Goal: Check status: Check status

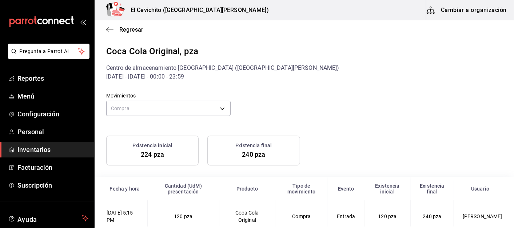
scroll to position [9, 0]
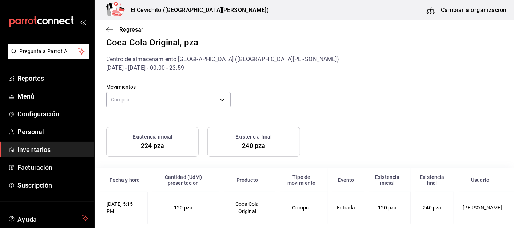
click at [43, 152] on span "Inventarios" at bounding box center [52, 150] width 71 height 10
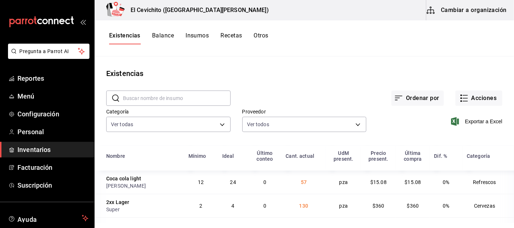
click at [266, 37] on button "Otros" at bounding box center [261, 38] width 15 height 12
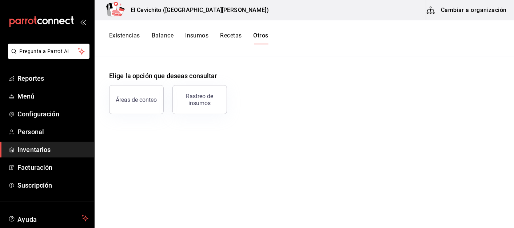
click at [194, 100] on div "Rastreo de insumos" at bounding box center [199, 100] width 45 height 14
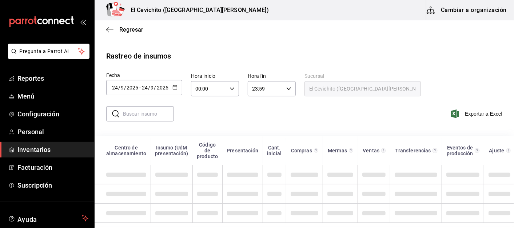
click at [172, 85] on icon "button" at bounding box center [174, 87] width 5 height 5
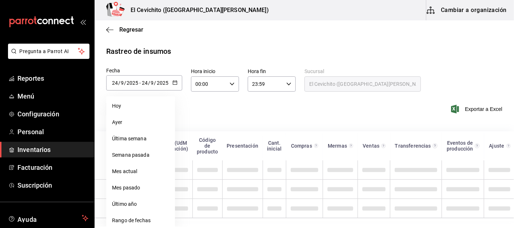
scroll to position [8, 0]
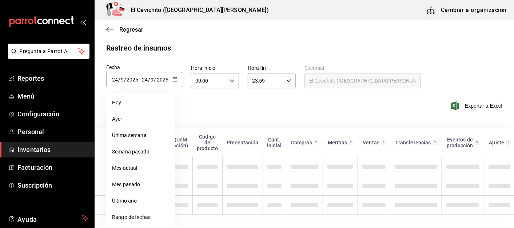
click at [128, 214] on li "Rango de fechas" at bounding box center [140, 217] width 69 height 16
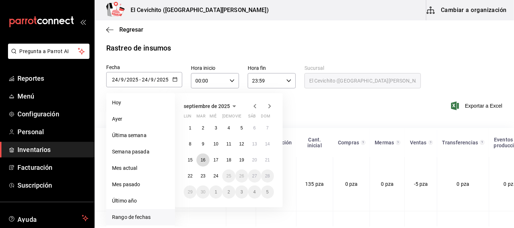
click at [204, 160] on abbr "16" at bounding box center [202, 159] width 5 height 5
click at [214, 174] on abbr "24" at bounding box center [215, 175] width 5 height 5
type input "[DATE]"
type input "16"
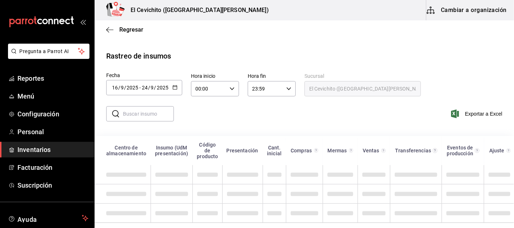
scroll to position [6, 0]
click at [140, 110] on input "text" at bounding box center [148, 113] width 51 height 15
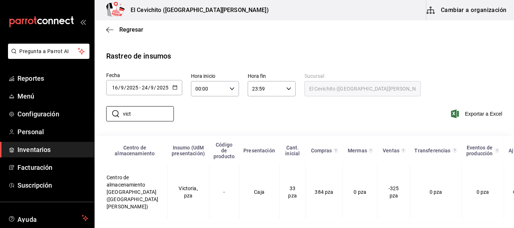
type input "vict"
click at [168, 189] on td "Victoria, pza" at bounding box center [188, 192] width 42 height 54
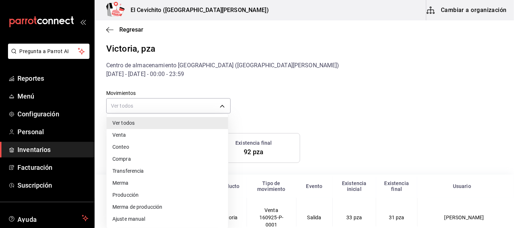
click at [193, 110] on body "Pregunta a Parrot AI Reportes Menú Configuración Personal Inventarios Facturaci…" at bounding box center [257, 113] width 514 height 226
click at [135, 134] on li "Venta" at bounding box center [166, 135] width 121 height 12
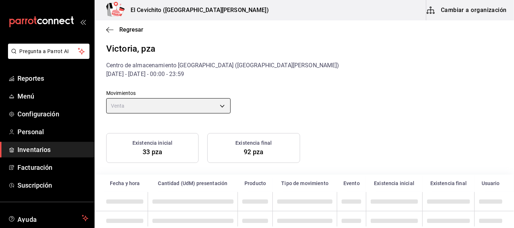
type input "ORDER"
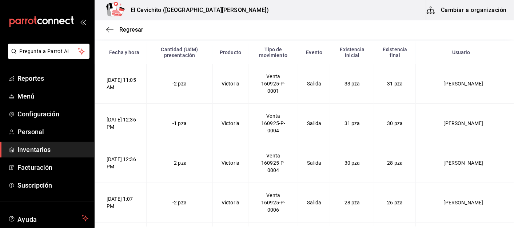
click at [124, 30] on span "Regresar" at bounding box center [131, 29] width 24 height 7
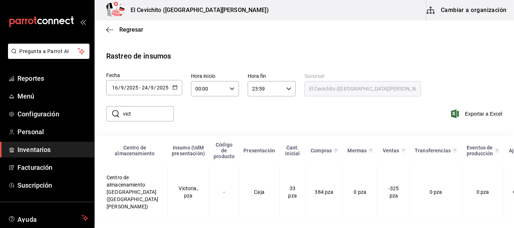
scroll to position [3, 0]
click at [174, 190] on td "Victoria, pza" at bounding box center [188, 192] width 42 height 54
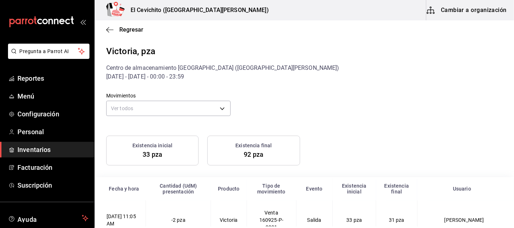
click at [195, 109] on body "Pregunta a Parrot AI Reportes Menú Configuración Personal Inventarios Facturaci…" at bounding box center [257, 113] width 514 height 226
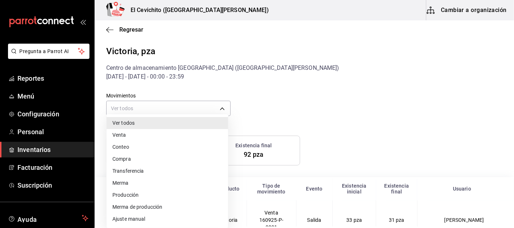
click at [124, 136] on li "Venta" at bounding box center [166, 135] width 121 height 12
type input "ORDER"
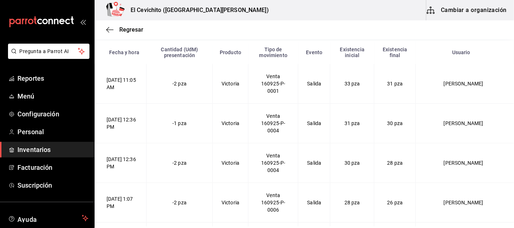
click at [124, 31] on span "Regresar" at bounding box center [131, 29] width 24 height 7
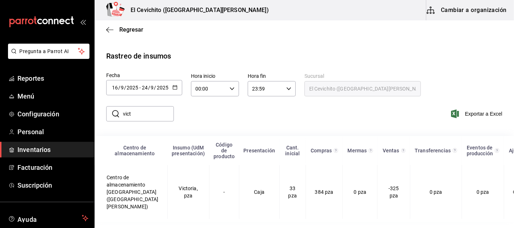
scroll to position [3, 0]
click at [176, 85] on icon "button" at bounding box center [174, 87] width 5 height 5
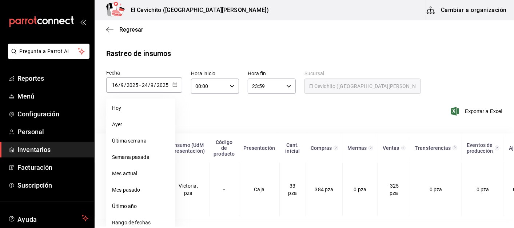
click at [126, 225] on li "Rango de fechas" at bounding box center [140, 222] width 69 height 16
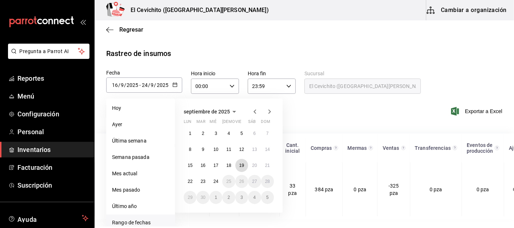
click at [243, 166] on abbr "19" at bounding box center [241, 165] width 5 height 5
click at [190, 182] on abbr "22" at bounding box center [190, 181] width 5 height 5
type input "[DATE]"
type input "19"
type input "[DATE]"
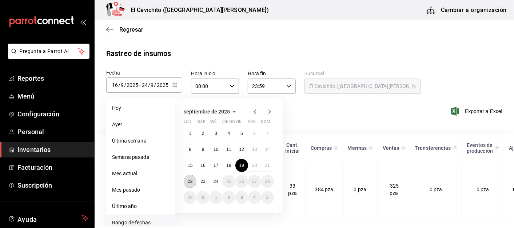
type input "22"
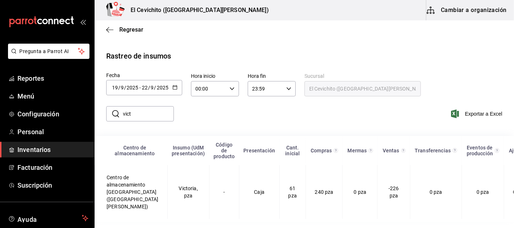
click at [176, 190] on td "Victoria, pza" at bounding box center [188, 192] width 42 height 54
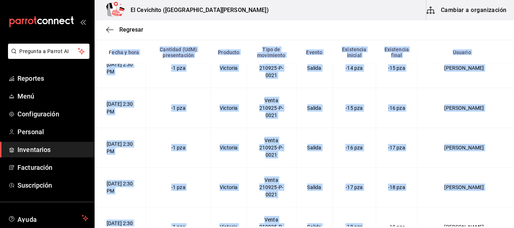
scroll to position [3787, 0]
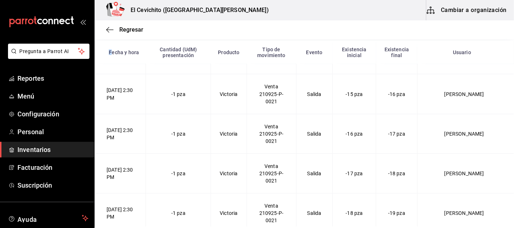
drag, startPoint x: 118, startPoint y: 53, endPoint x: 401, endPoint y: 248, distance: 343.9
click at [401, 226] on html "Pregunta a Parrot AI Reportes Menú Configuración Personal Inventarios Facturaci…" at bounding box center [257, 113] width 514 height 226
copy thead "F"
